Goal: Navigation & Orientation: Find specific page/section

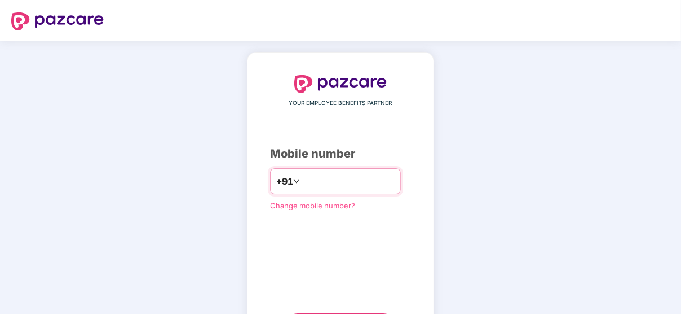
click at [316, 177] on input "number" at bounding box center [348, 181] width 92 height 18
type input "**********"
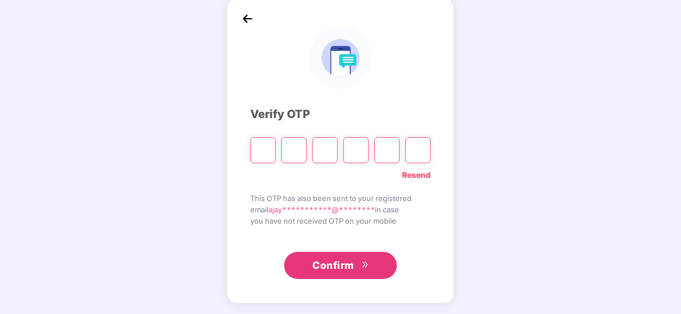
type input "*"
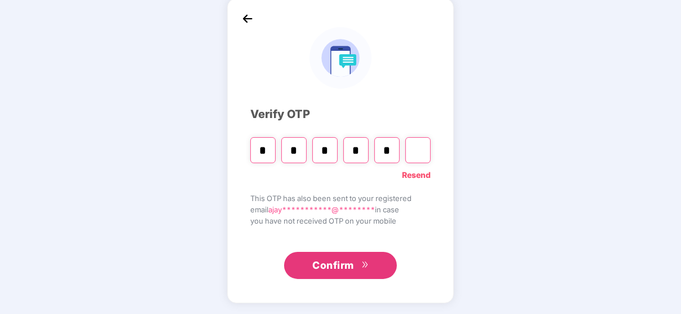
type input "*"
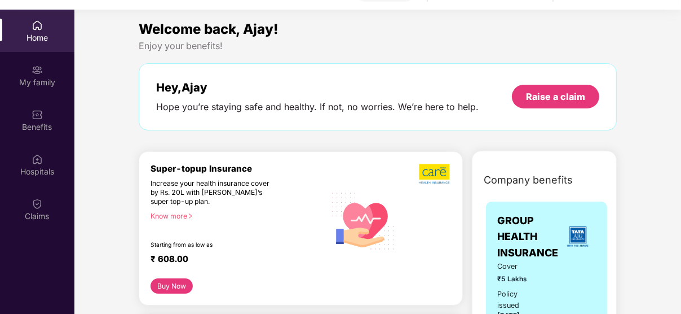
scroll to position [0, 0]
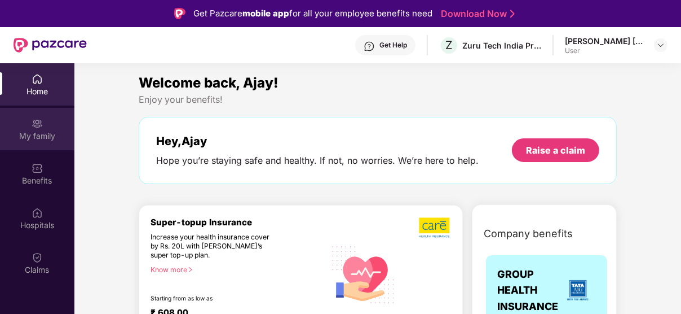
click at [44, 125] on div "My family" at bounding box center [37, 129] width 74 height 42
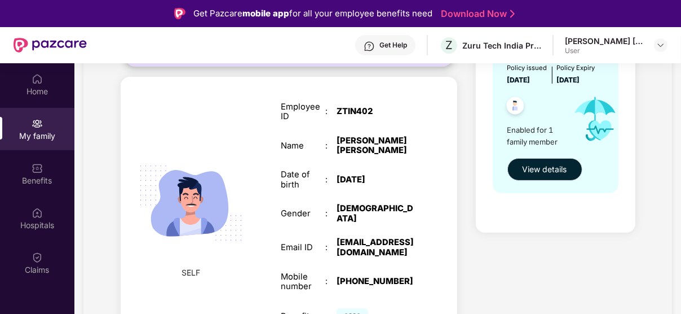
scroll to position [63, 0]
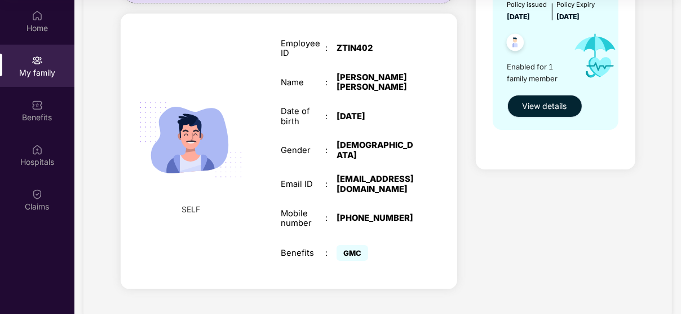
click at [541, 101] on span "View details" at bounding box center [545, 106] width 45 height 12
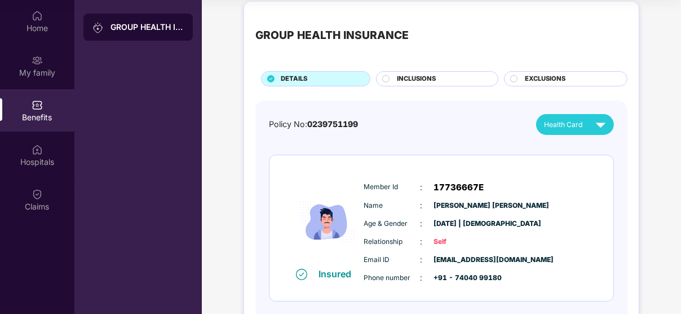
scroll to position [0, 0]
